Goal: Information Seeking & Learning: Learn about a topic

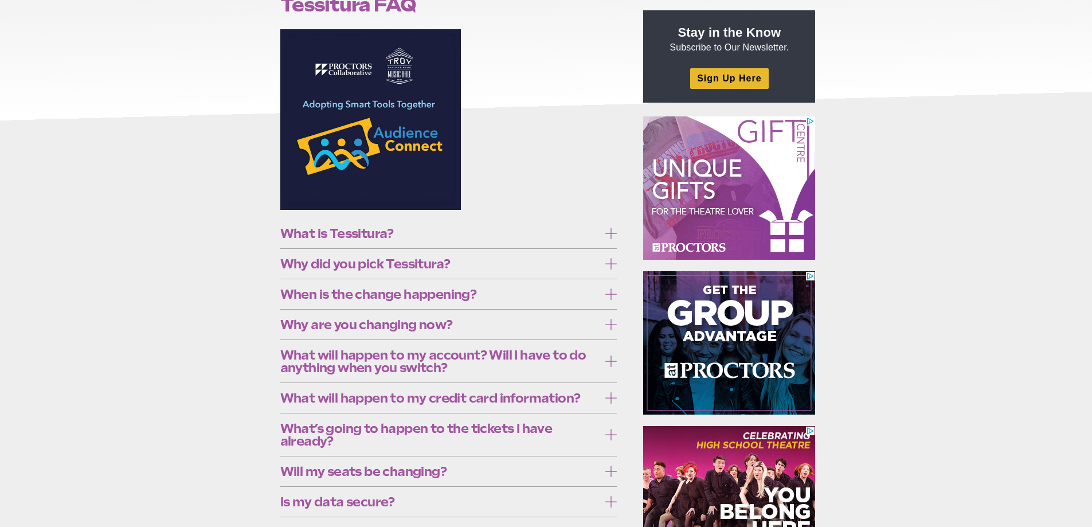
scroll to position [172, 0]
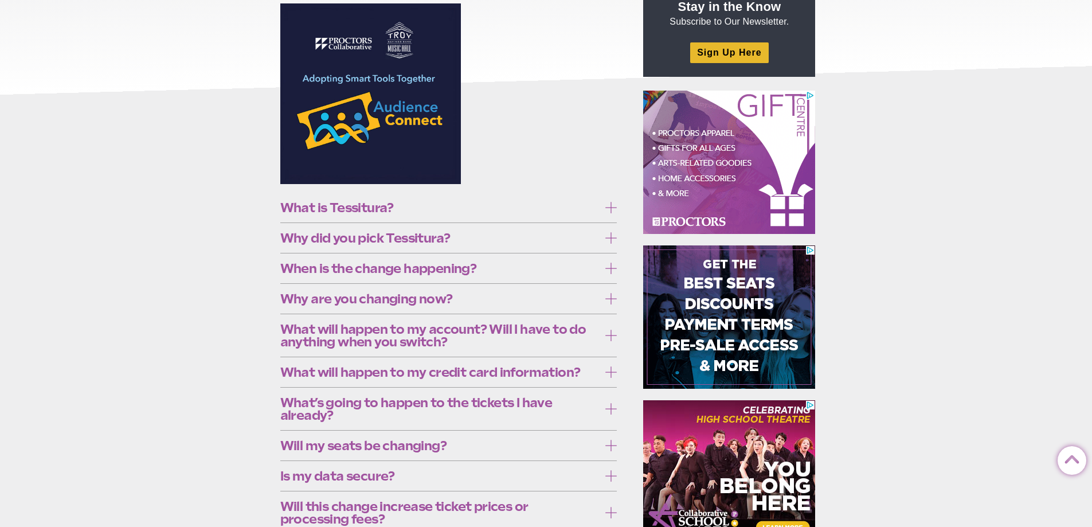
click at [614, 208] on icon at bounding box center [610, 207] width 11 height 11
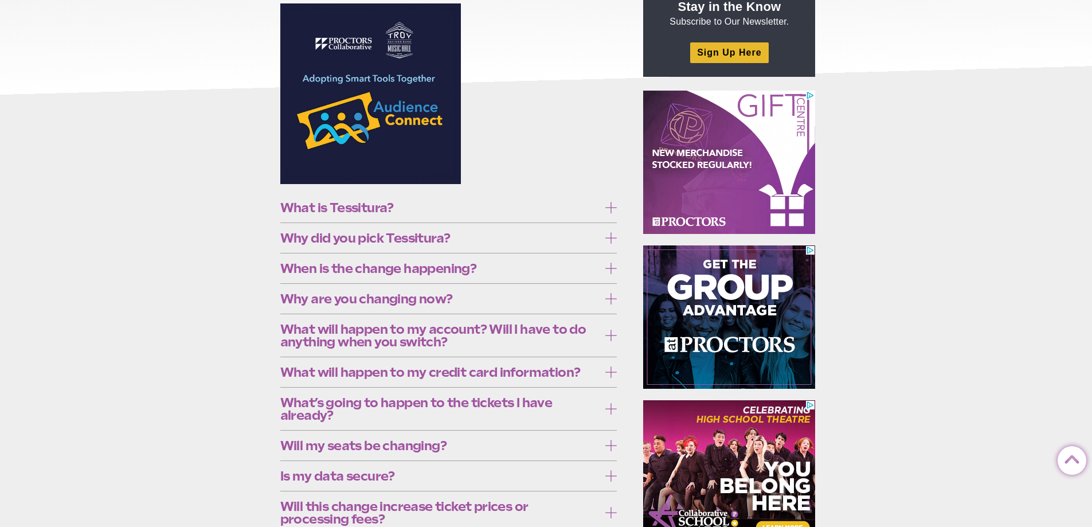
click at [614, 208] on icon at bounding box center [610, 207] width 11 height 11
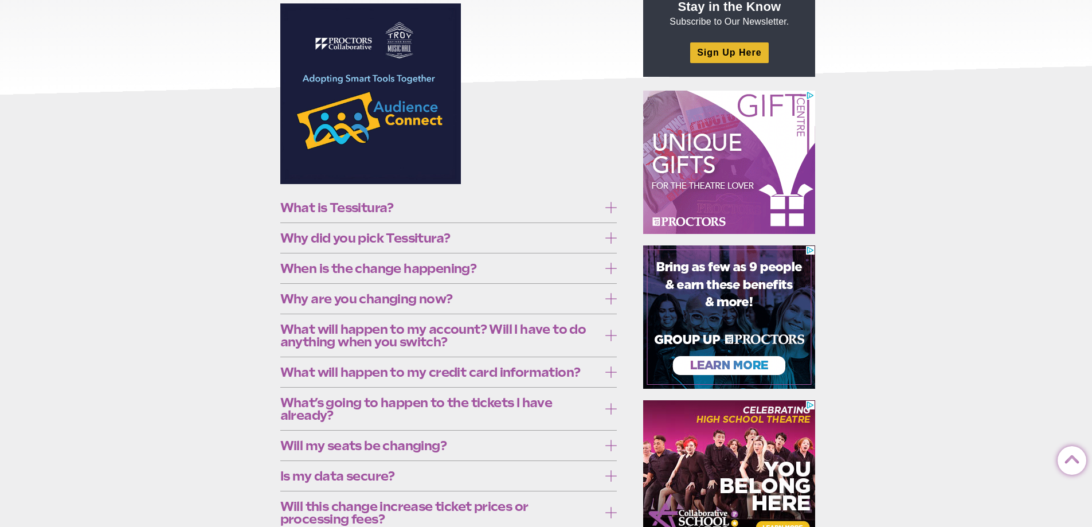
click at [607, 231] on label "Why did you pick Tessitura?" at bounding box center [448, 237] width 337 height 21
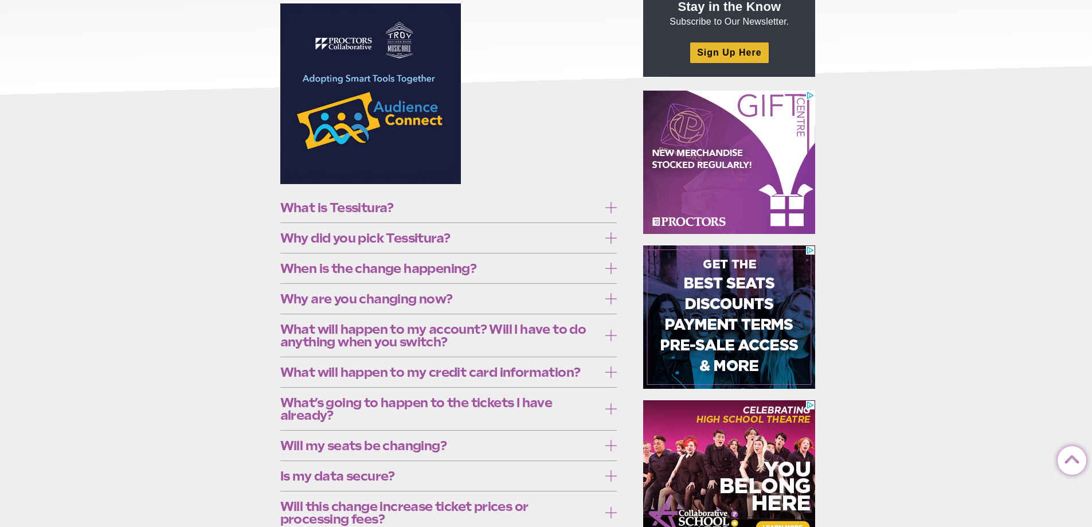
click at [607, 231] on label "Why did you pick Tessitura?" at bounding box center [448, 237] width 337 height 21
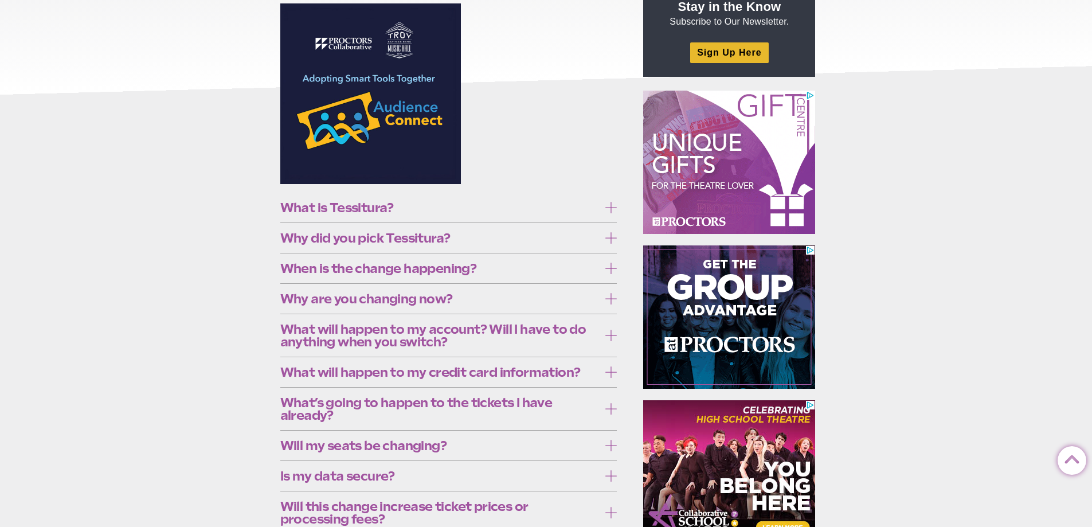
click at [610, 262] on icon at bounding box center [610, 267] width 11 height 11
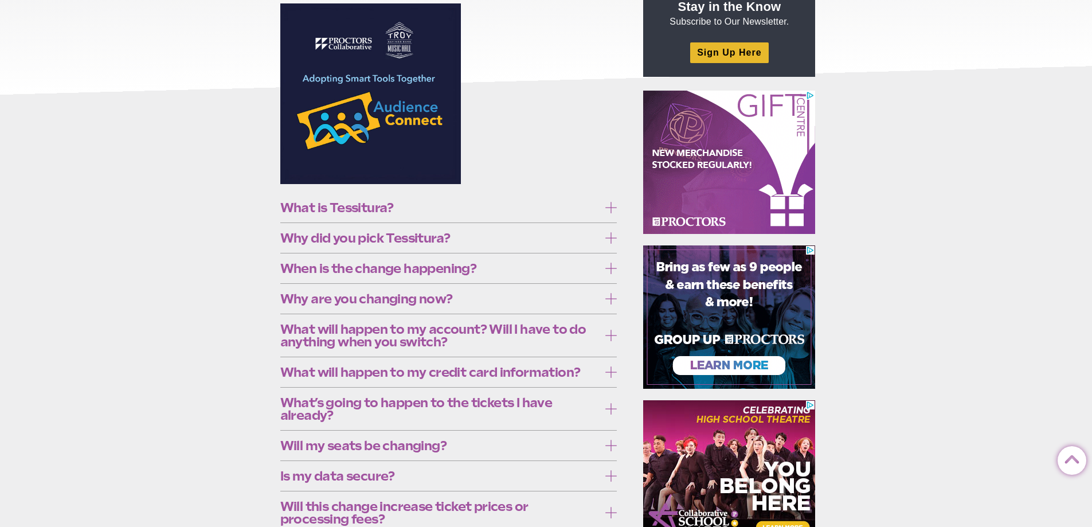
click at [610, 262] on icon at bounding box center [610, 267] width 11 height 11
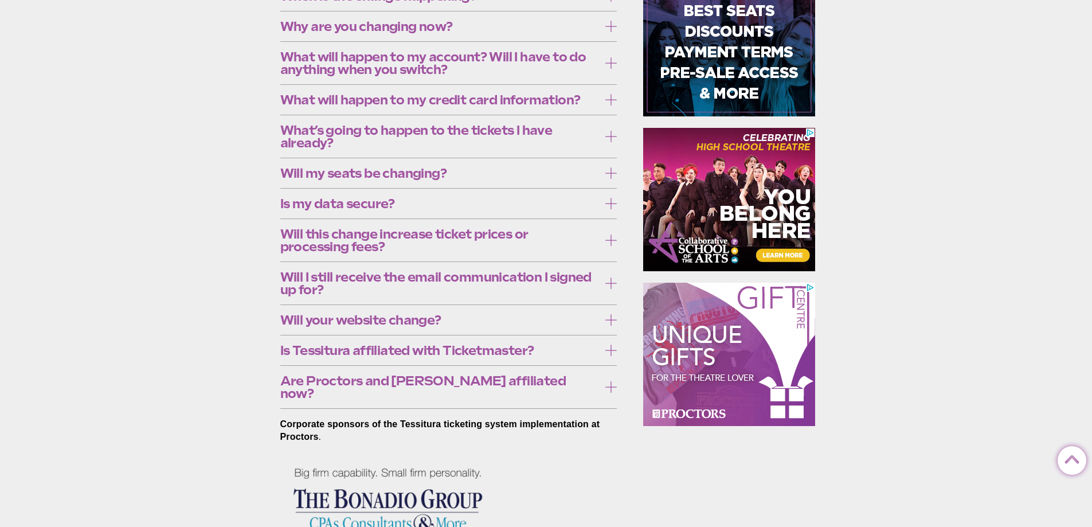
scroll to position [458, 0]
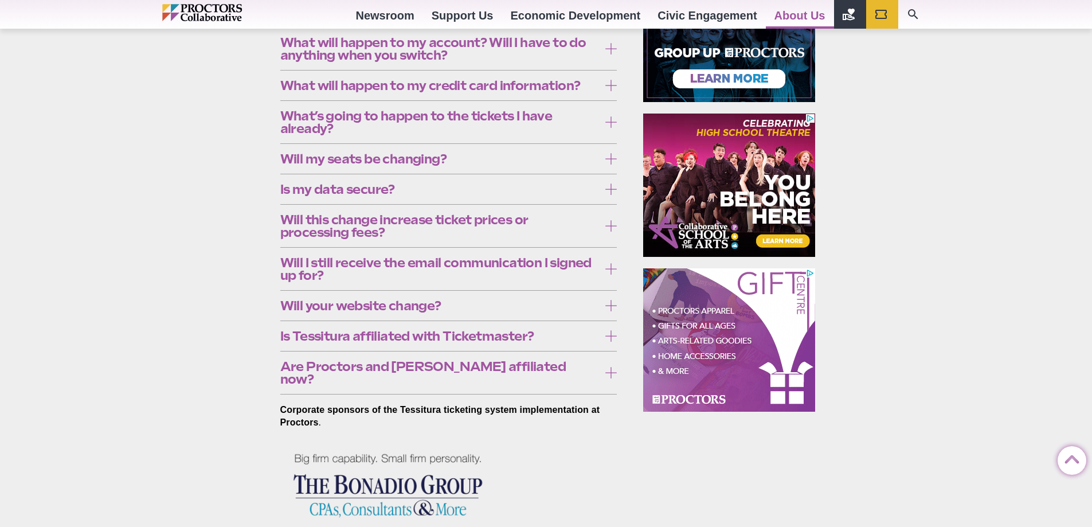
click at [609, 338] on icon at bounding box center [610, 335] width 11 height 11
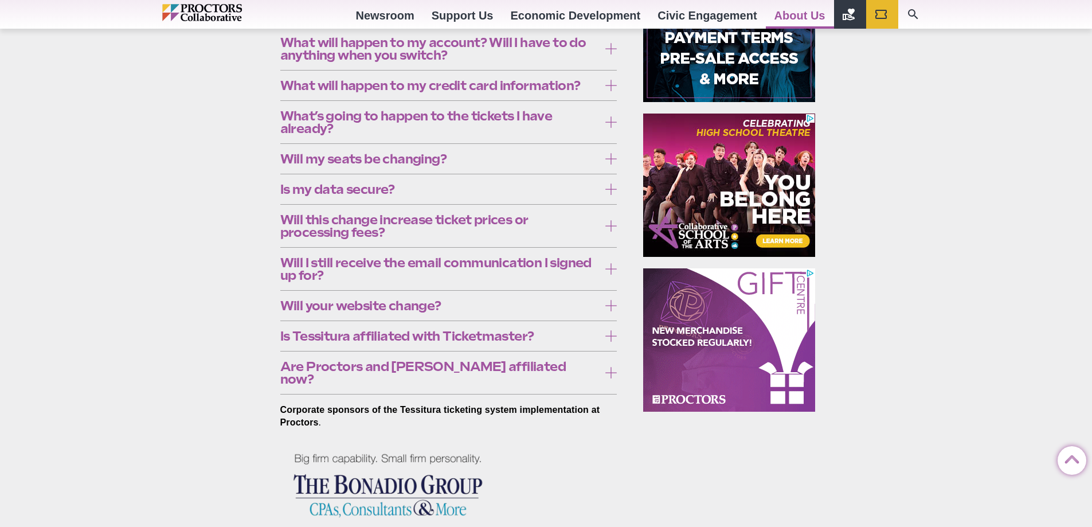
click at [609, 338] on icon at bounding box center [610, 335] width 11 height 11
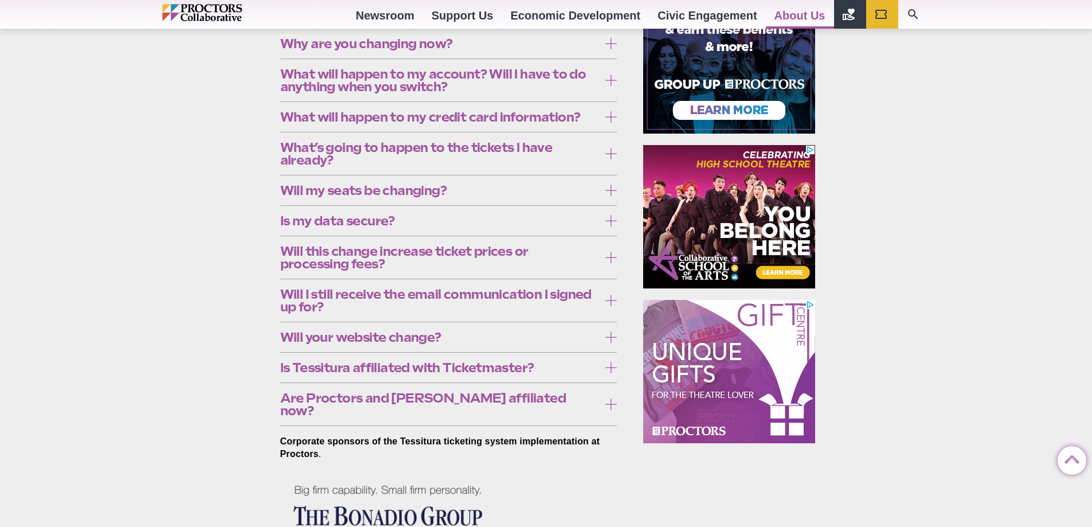
scroll to position [401, 0]
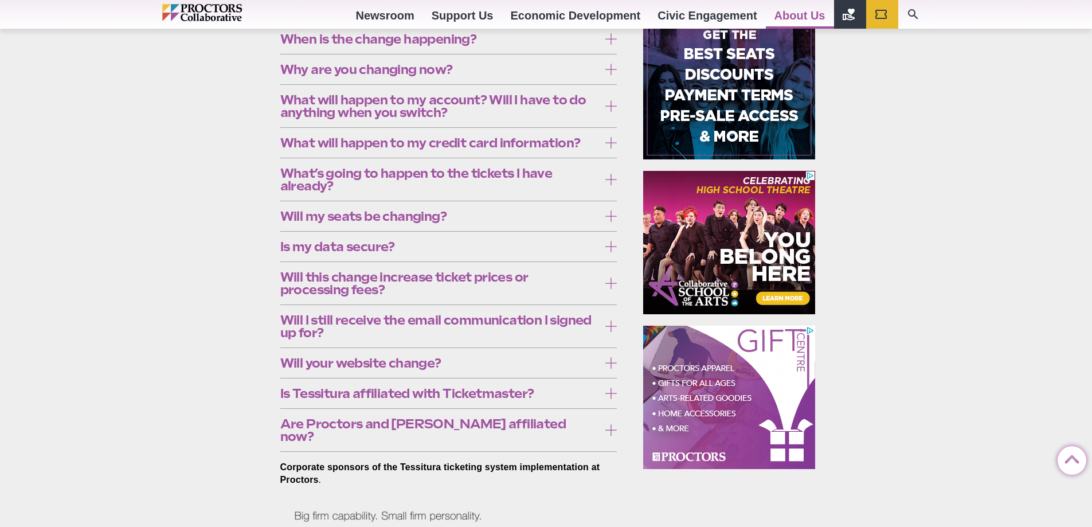
click at [609, 281] on icon at bounding box center [610, 282] width 11 height 11
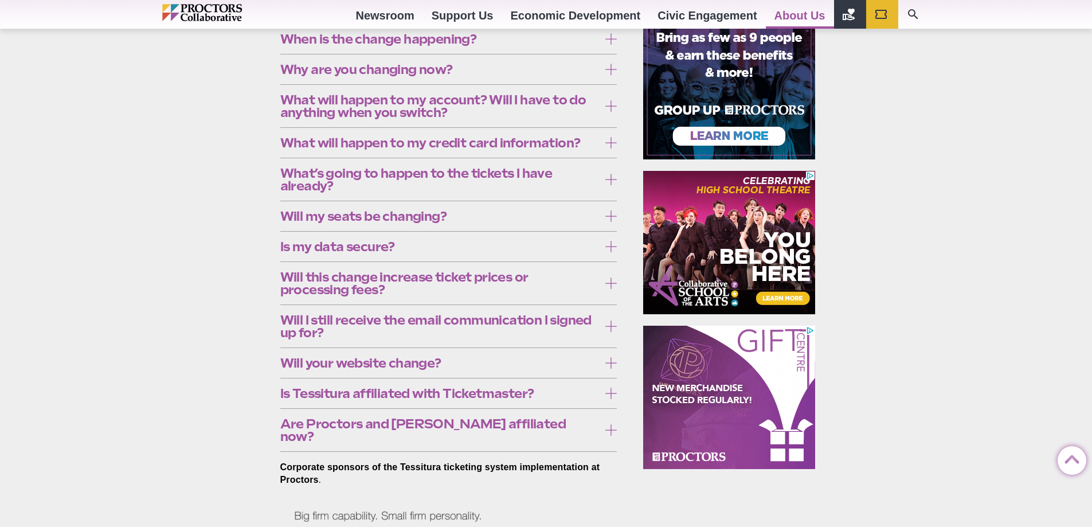
click at [609, 281] on icon at bounding box center [610, 282] width 11 height 11
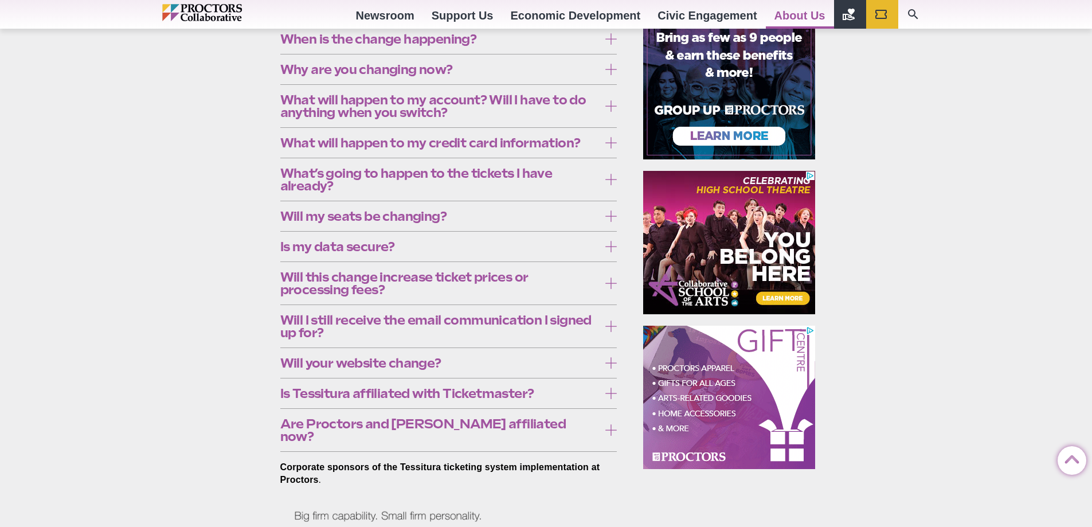
click at [607, 180] on icon at bounding box center [610, 179] width 11 height 11
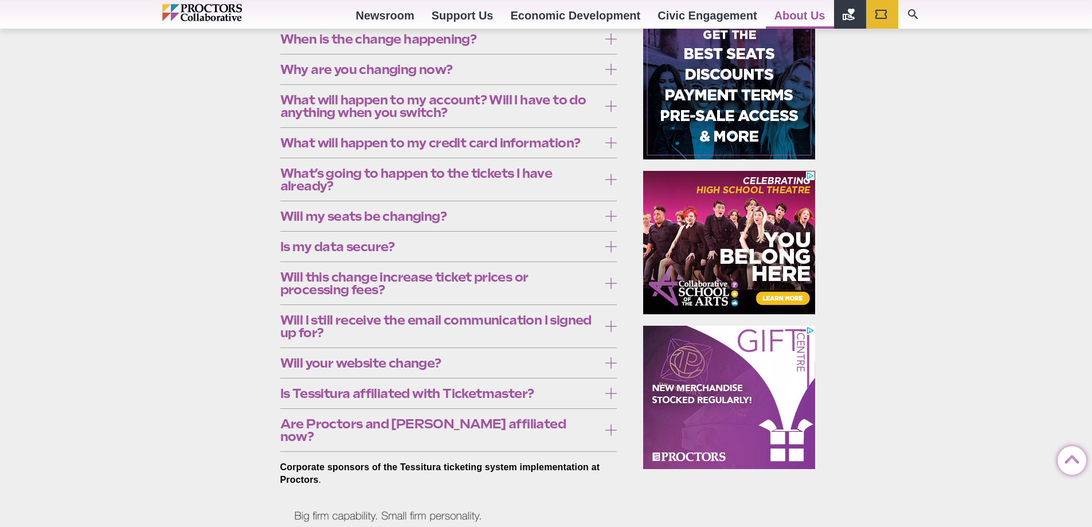
click at [615, 176] on icon at bounding box center [610, 179] width 11 height 11
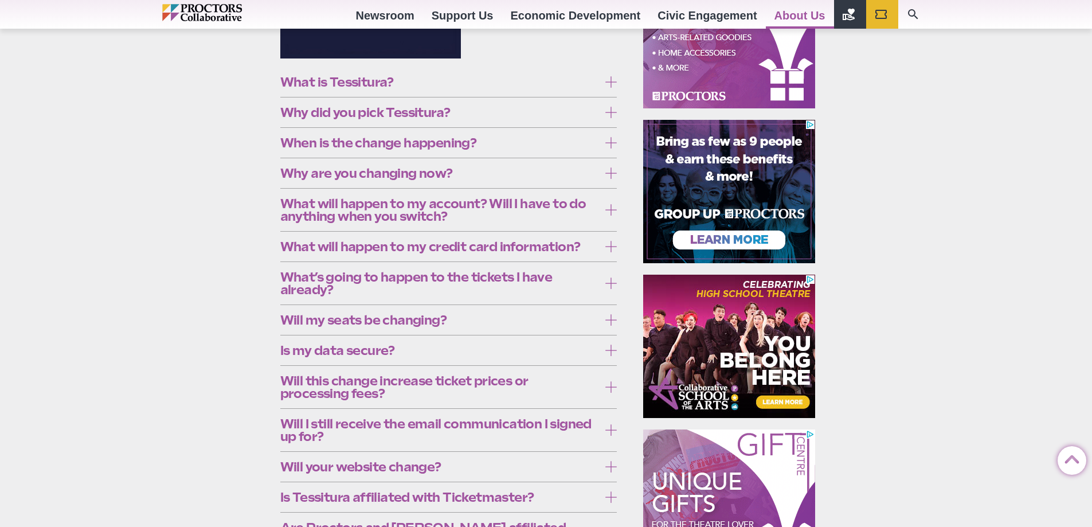
scroll to position [287, 0]
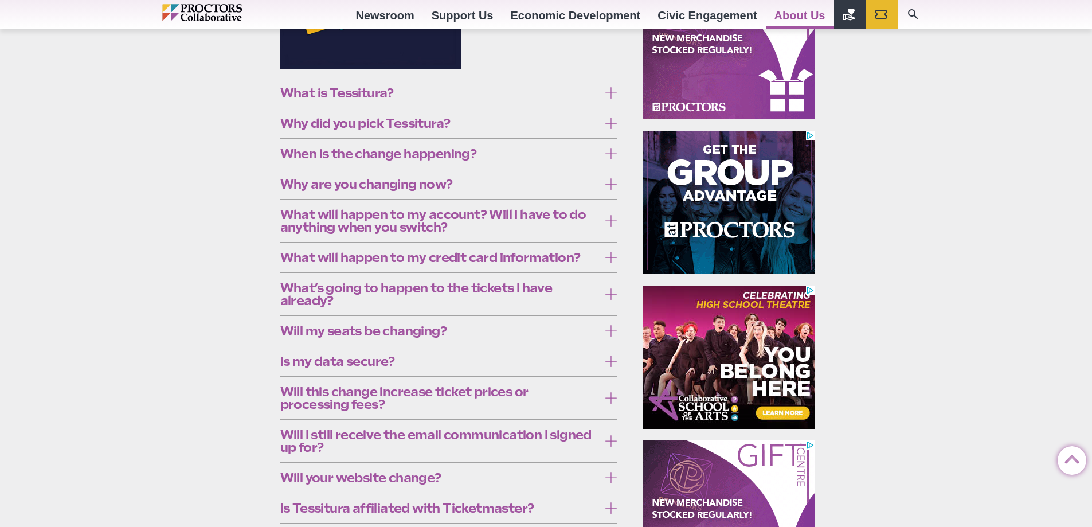
click at [610, 183] on icon at bounding box center [610, 183] width 11 height 11
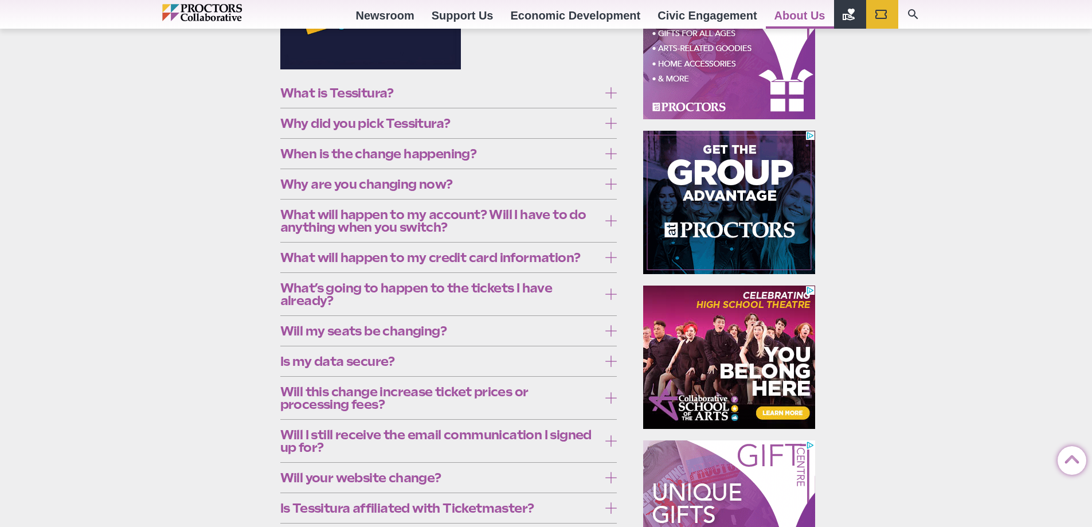
click at [610, 183] on icon at bounding box center [610, 183] width 11 height 11
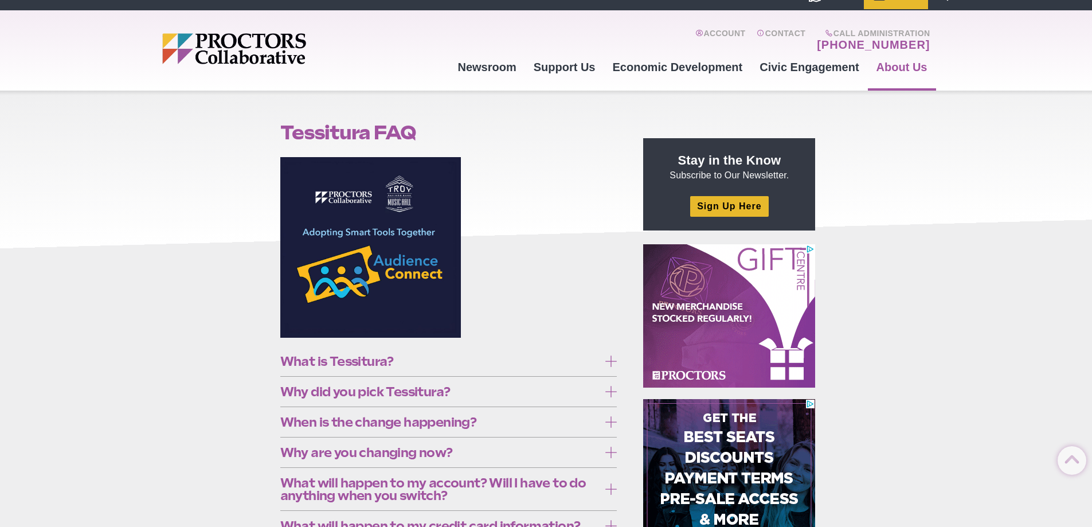
scroll to position [0, 0]
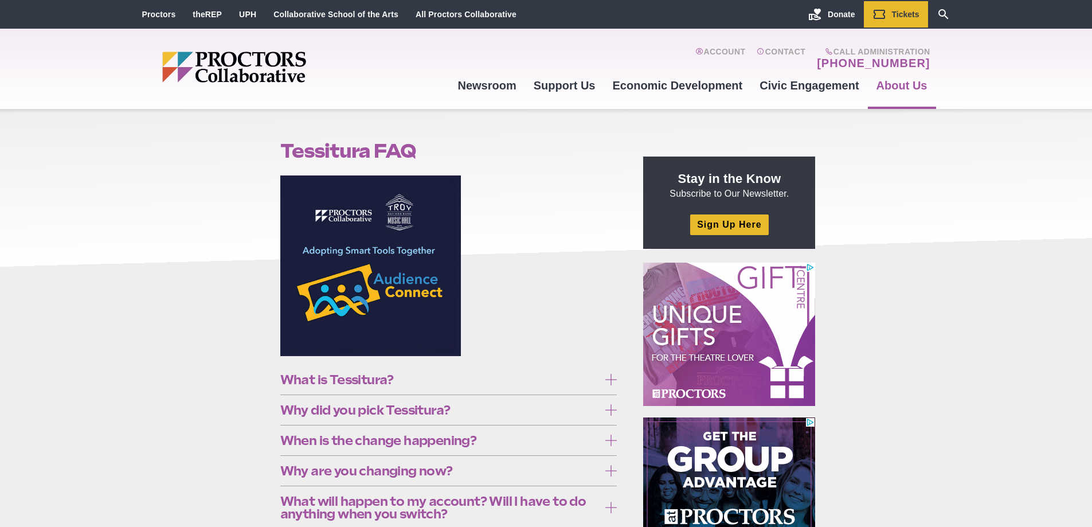
click at [243, 52] on img "Main site navigation and header" at bounding box center [278, 67] width 232 height 31
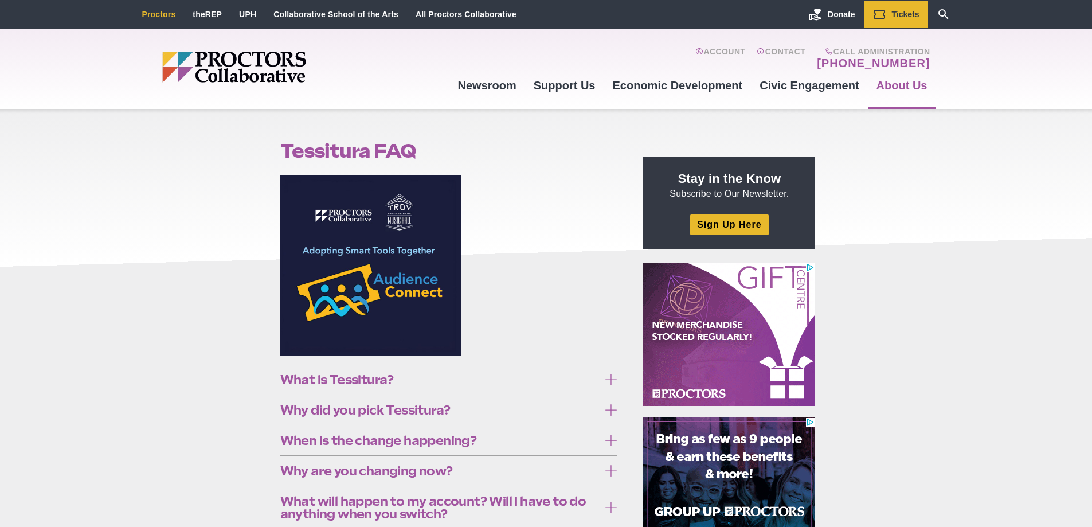
click at [155, 9] on li "Proctors" at bounding box center [159, 14] width 51 height 26
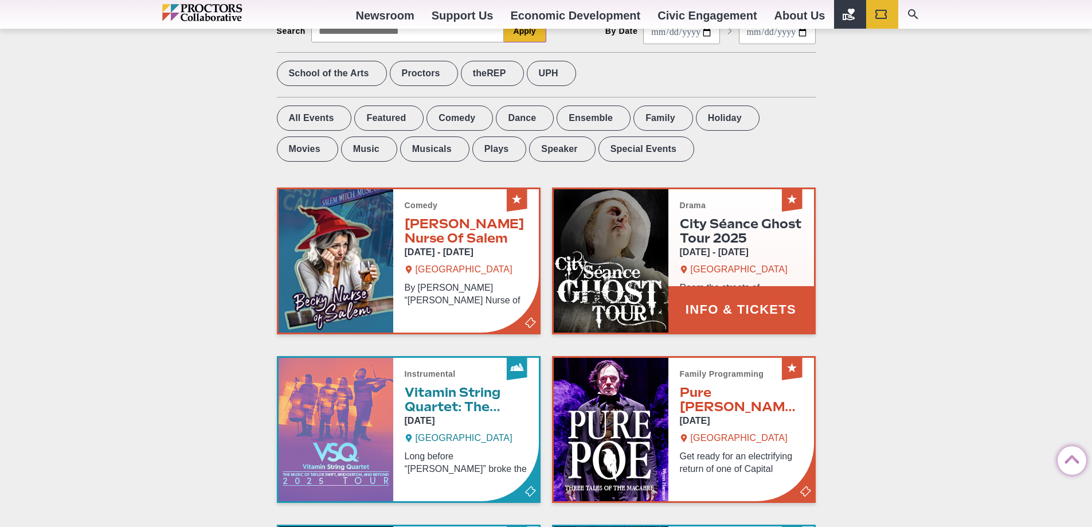
scroll to position [67, 0]
